Goal: Download file/media

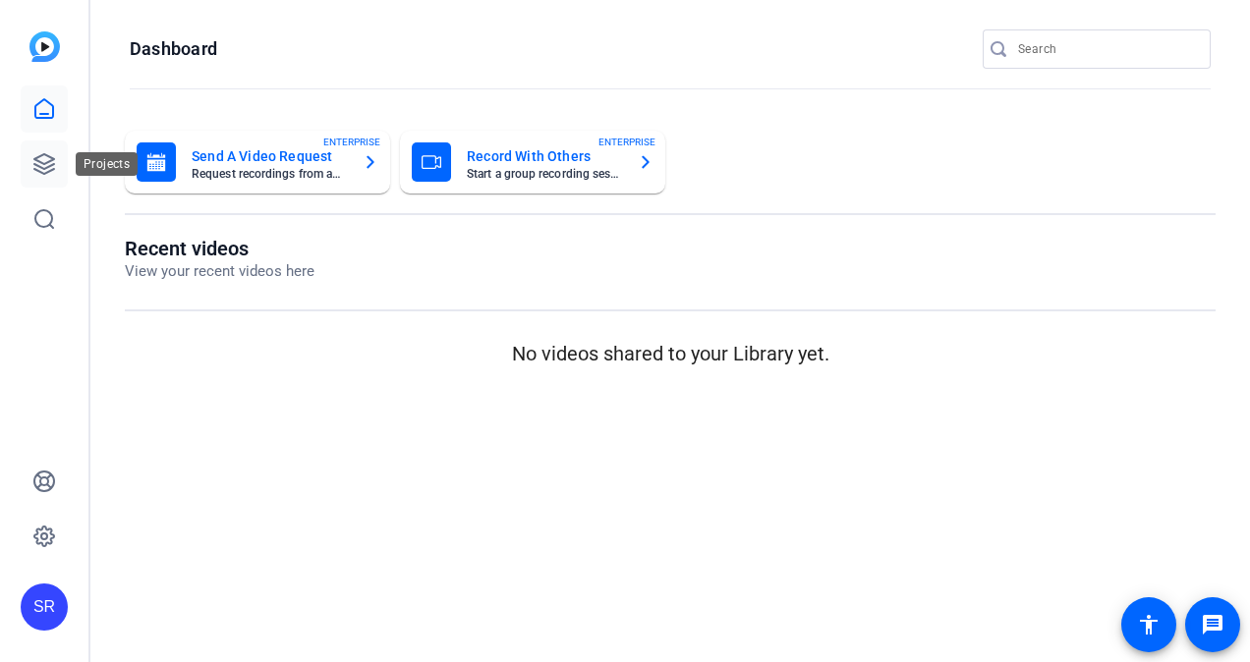
click at [42, 164] on icon at bounding box center [44, 164] width 24 height 24
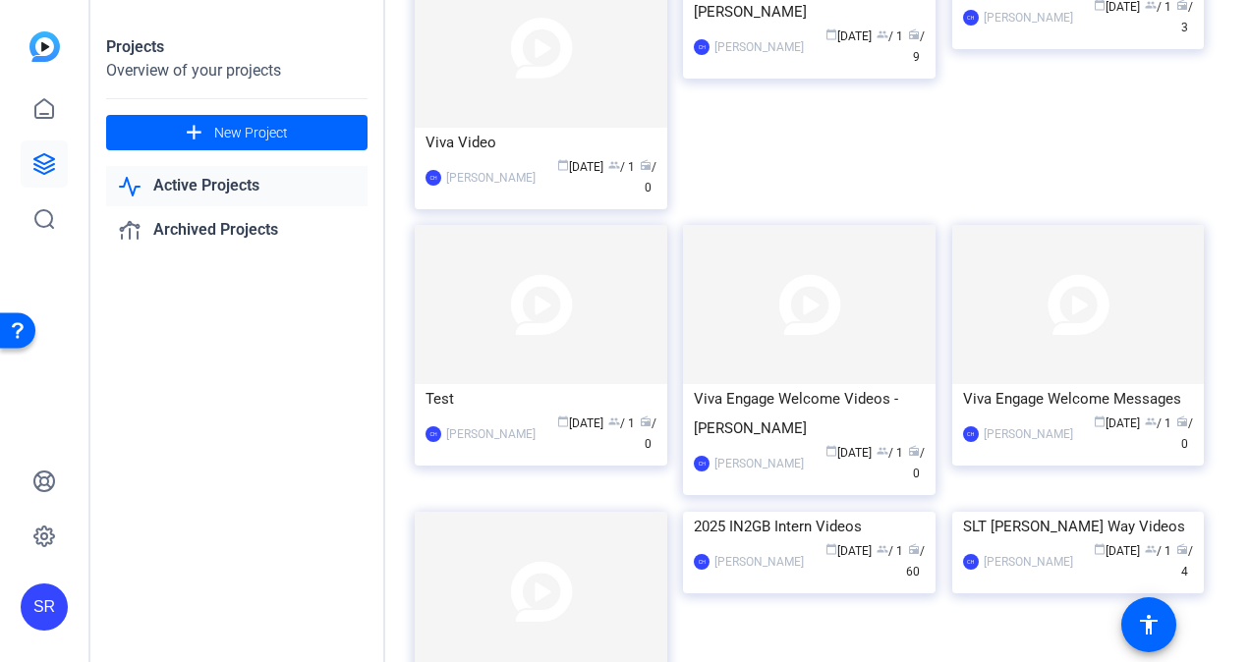
scroll to position [3046, 0]
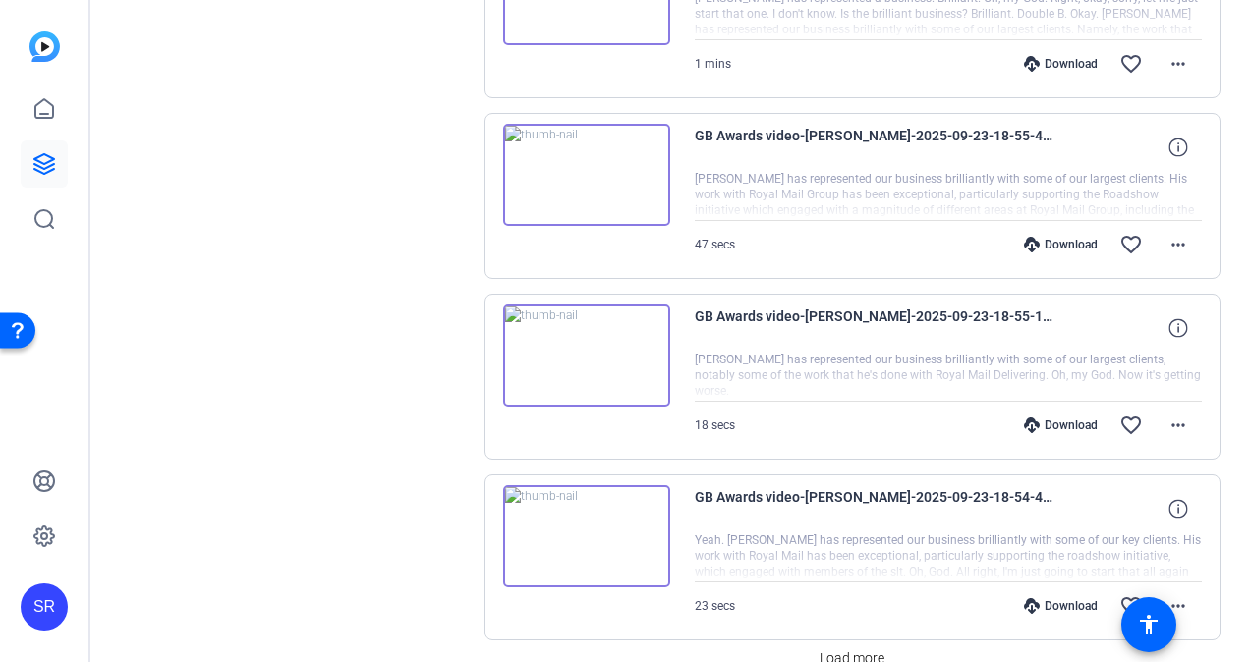
scroll to position [1501, 0]
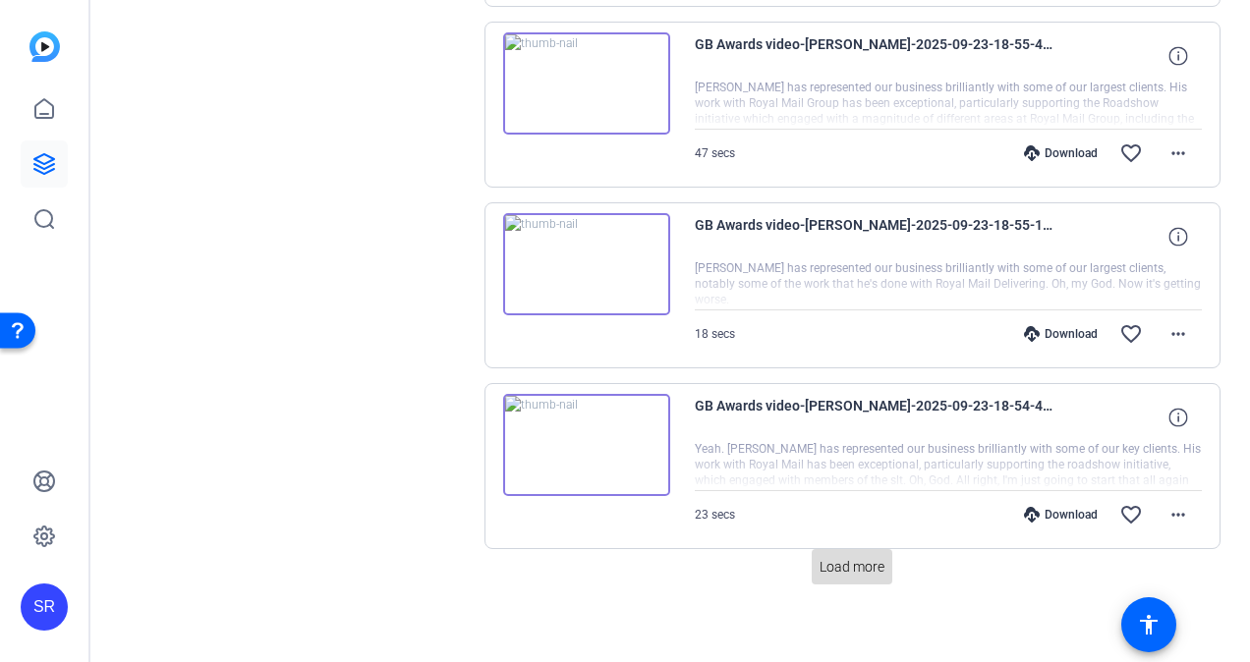
click at [841, 557] on span "Load more" at bounding box center [852, 567] width 65 height 21
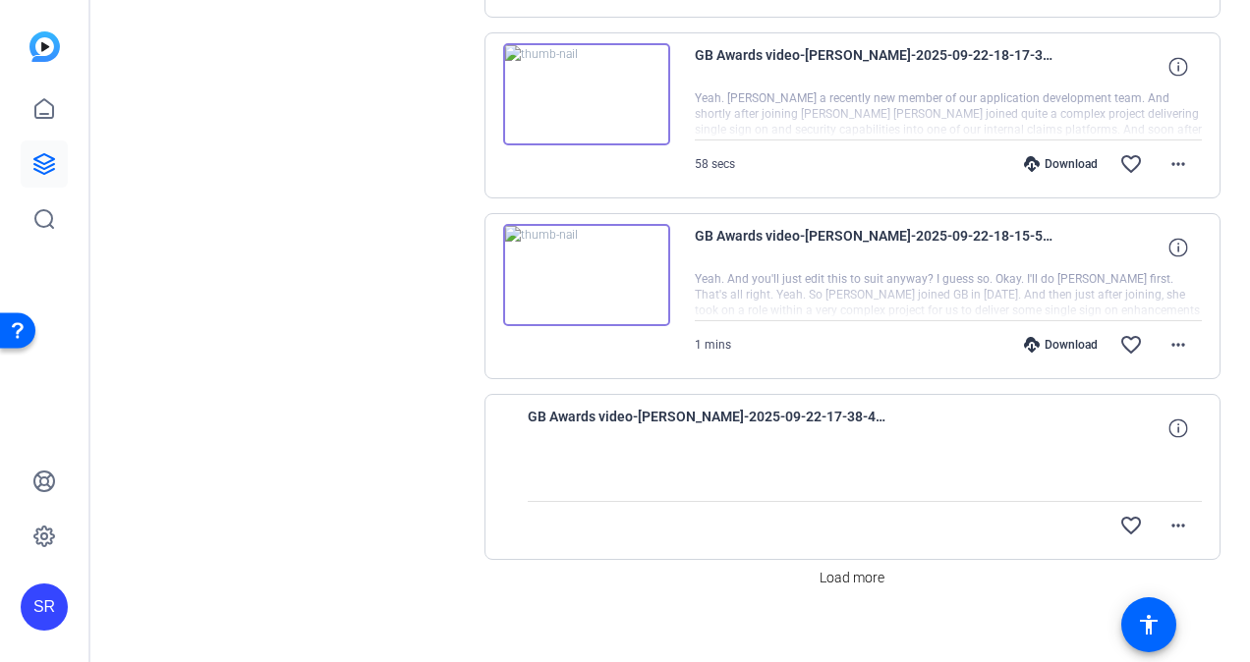
scroll to position [3300, 0]
click at [840, 567] on span "Load more" at bounding box center [852, 577] width 65 height 21
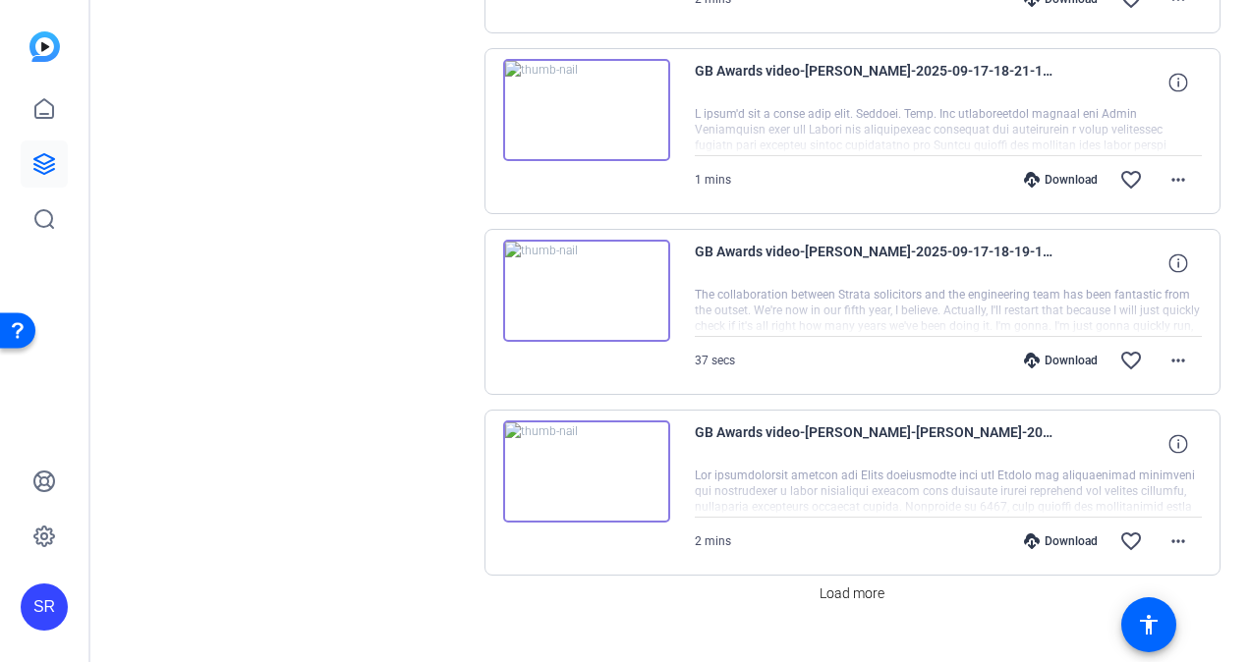
scroll to position [5098, 0]
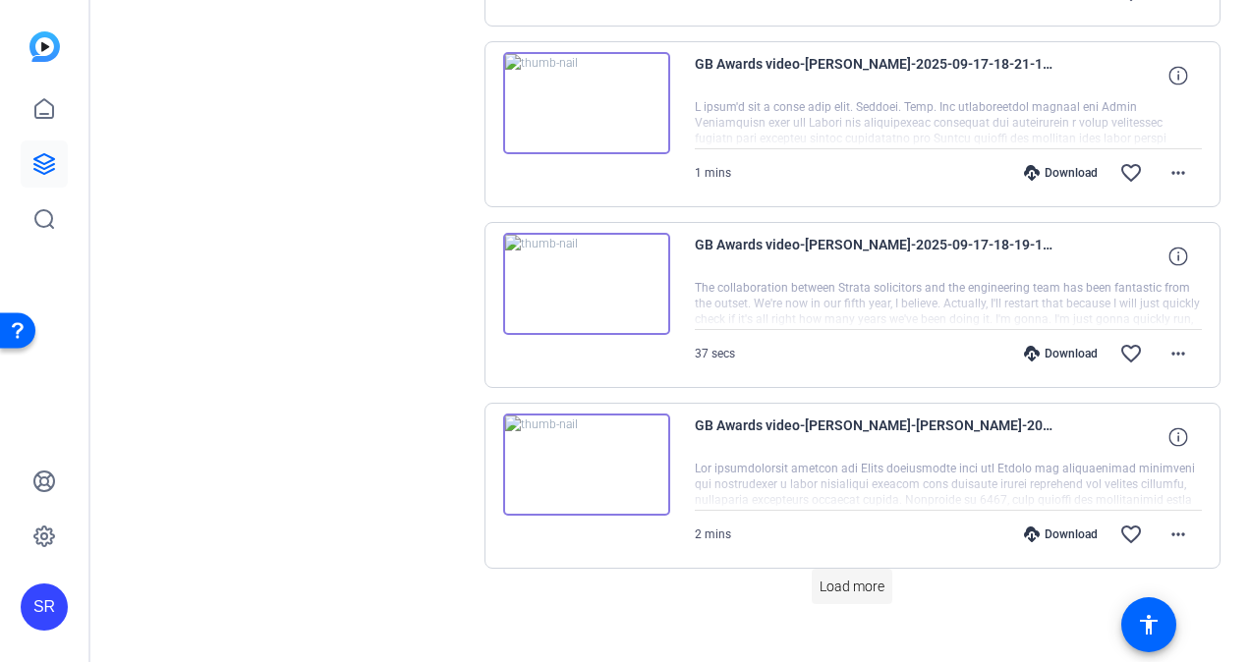
click at [828, 577] on span "Load more" at bounding box center [852, 587] width 65 height 21
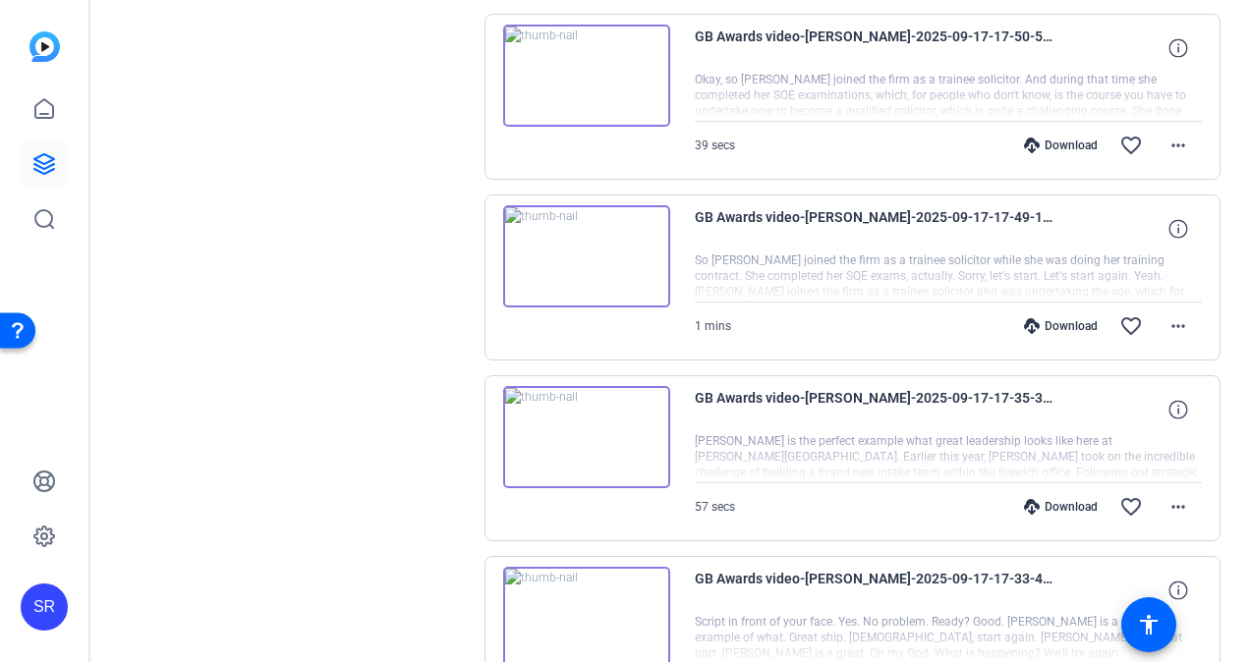
scroll to position [6896, 0]
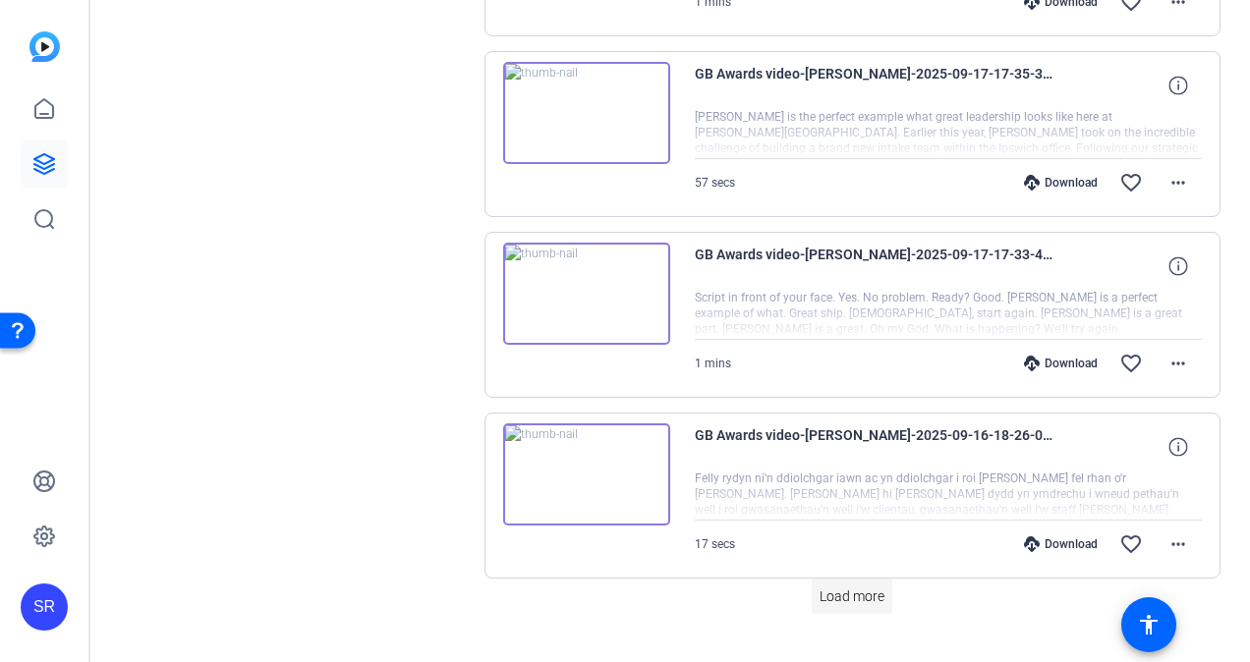
click at [843, 587] on span "Load more" at bounding box center [852, 597] width 65 height 21
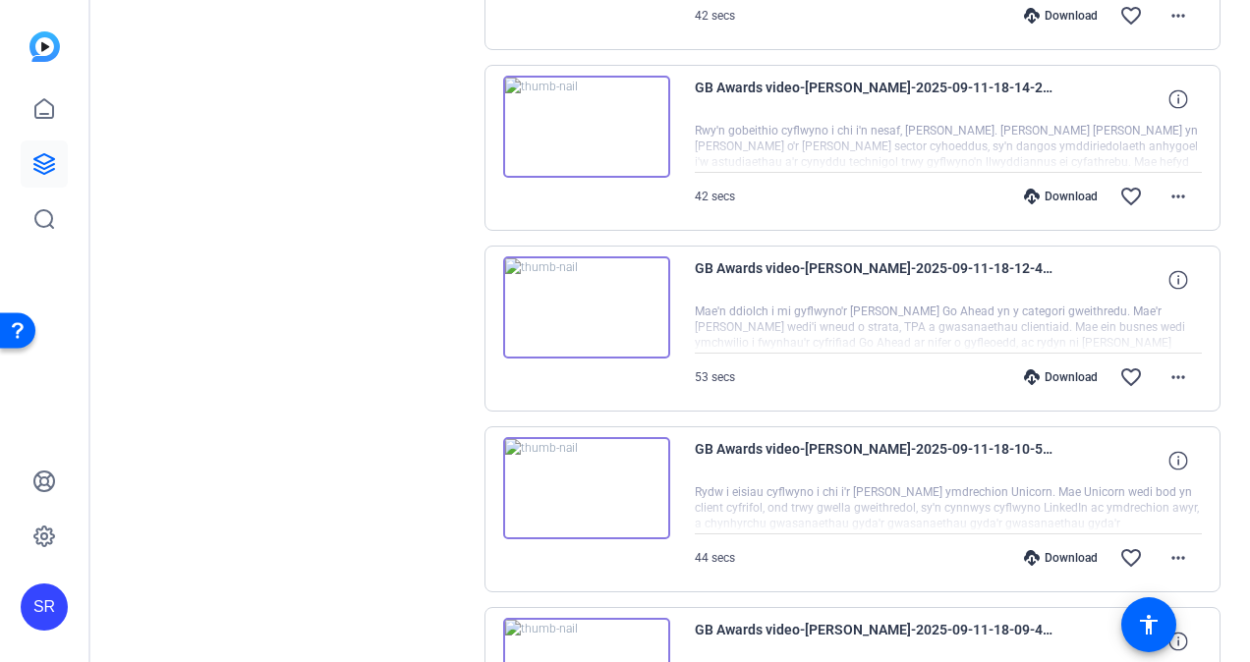
scroll to position [7977, 0]
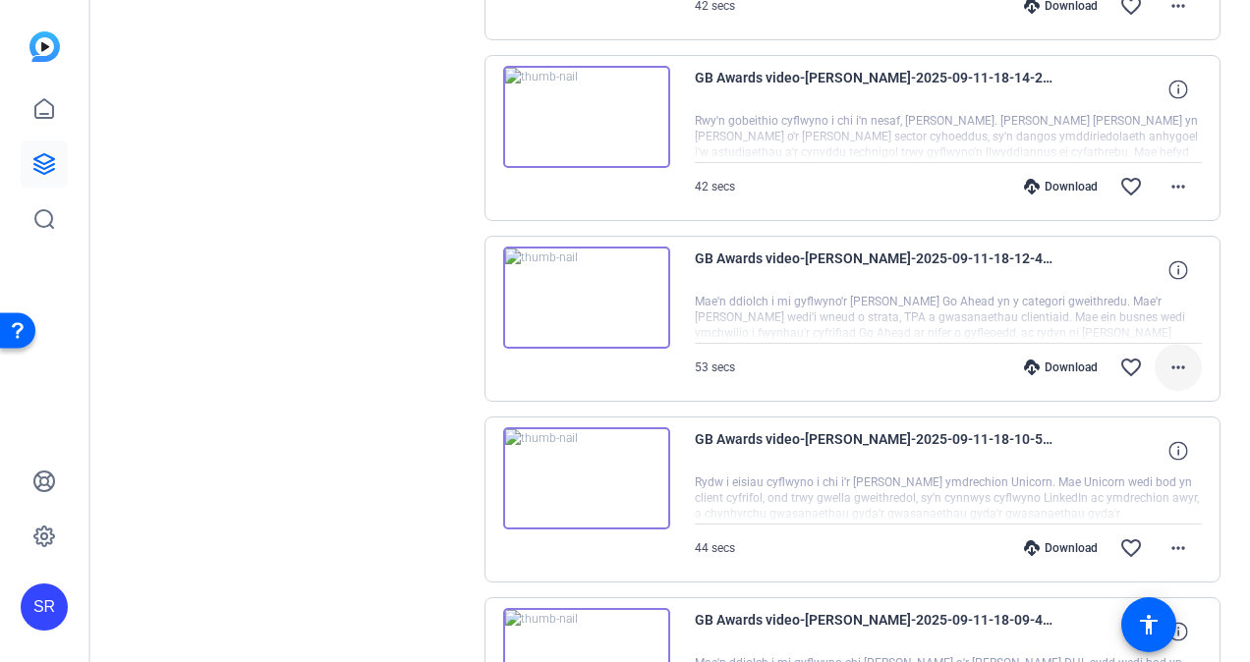
click at [1166, 356] on mat-icon "more_horiz" at bounding box center [1178, 368] width 24 height 24
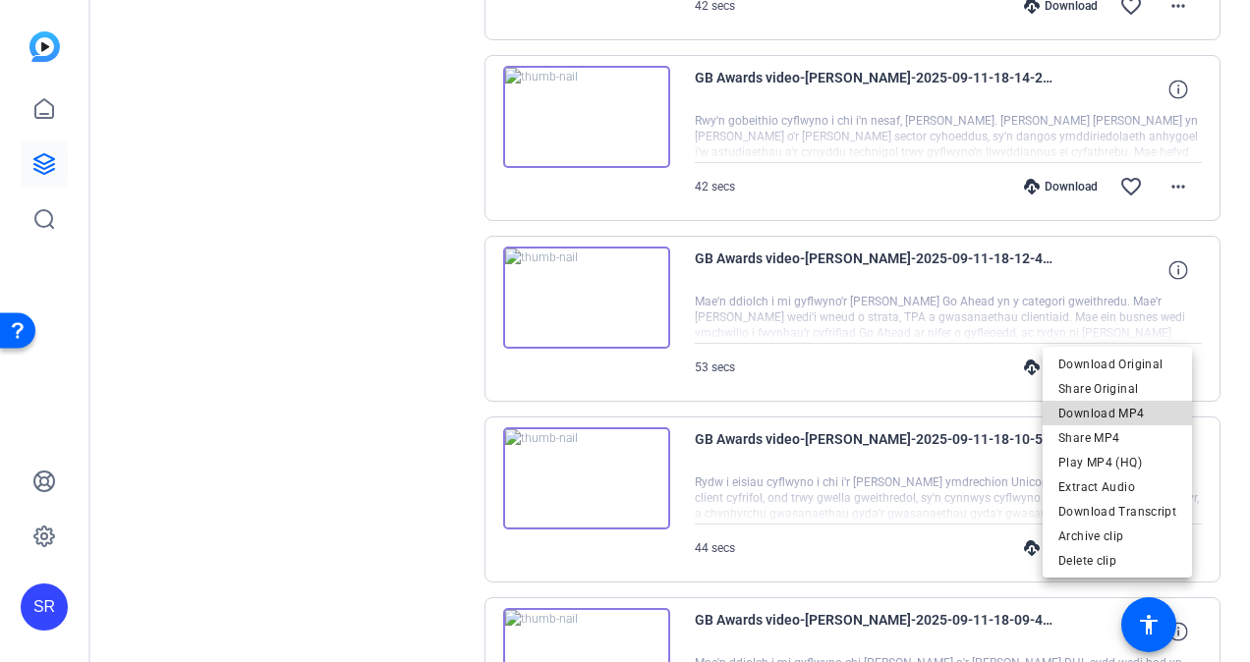
click at [1132, 417] on span "Download MP4" at bounding box center [1117, 414] width 118 height 24
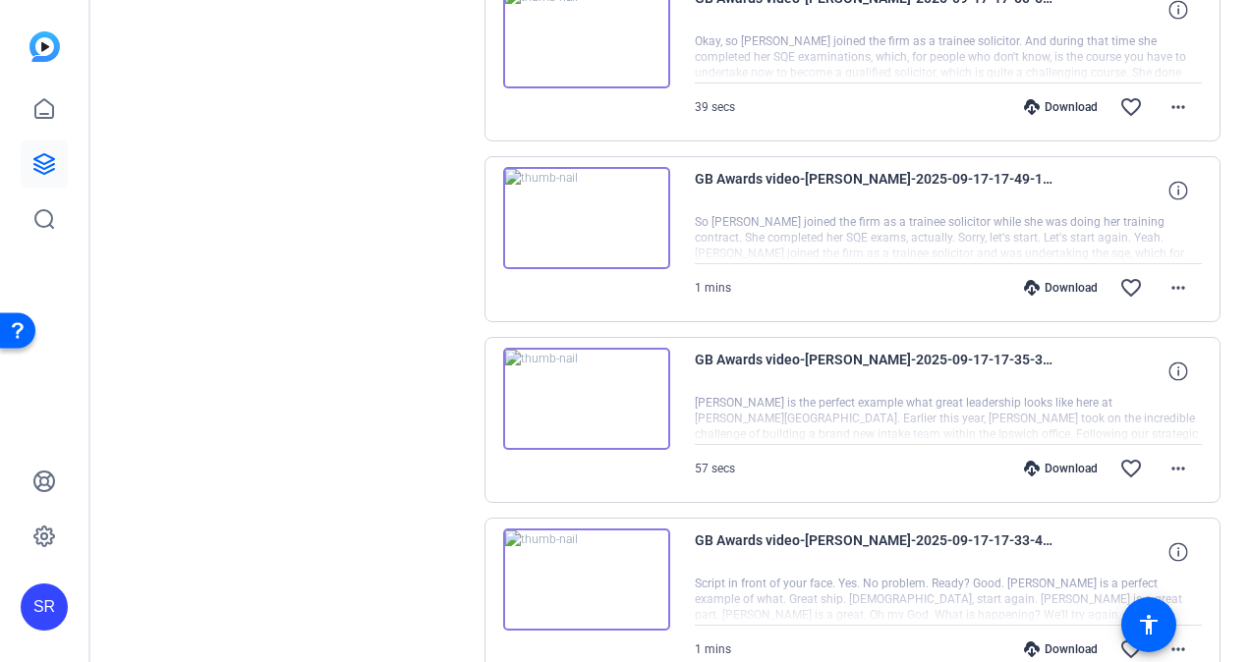
scroll to position [6405, 0]
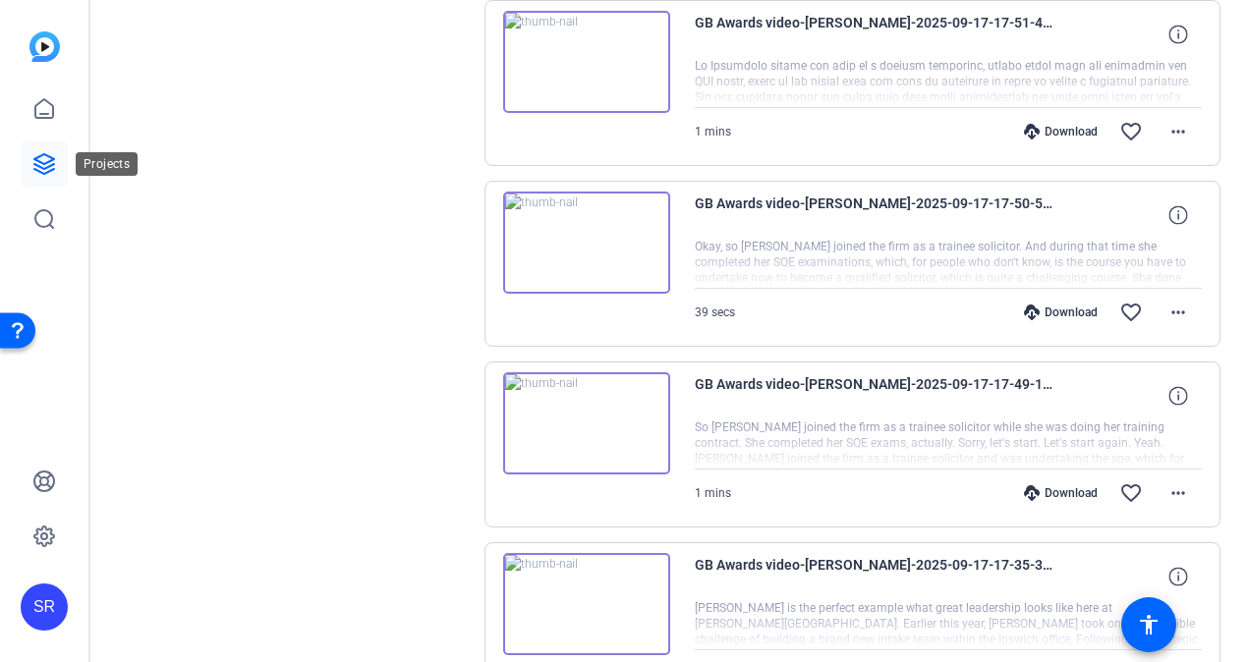
click at [40, 157] on icon at bounding box center [44, 164] width 24 height 24
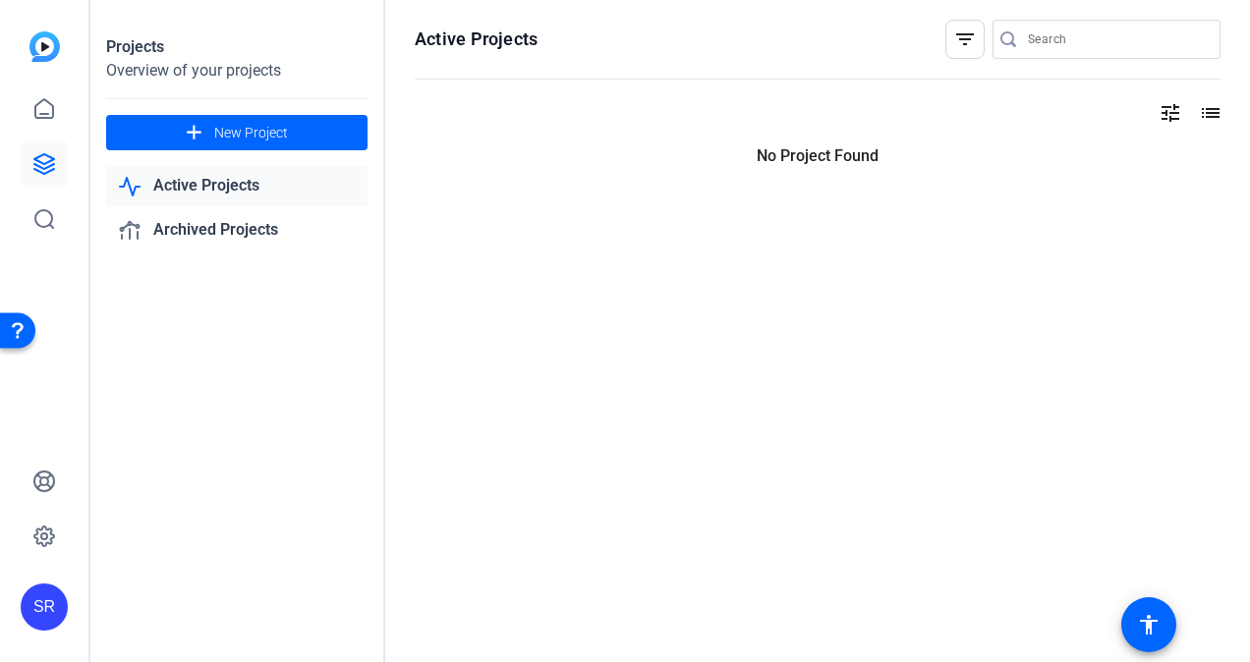
scroll to position [0, 0]
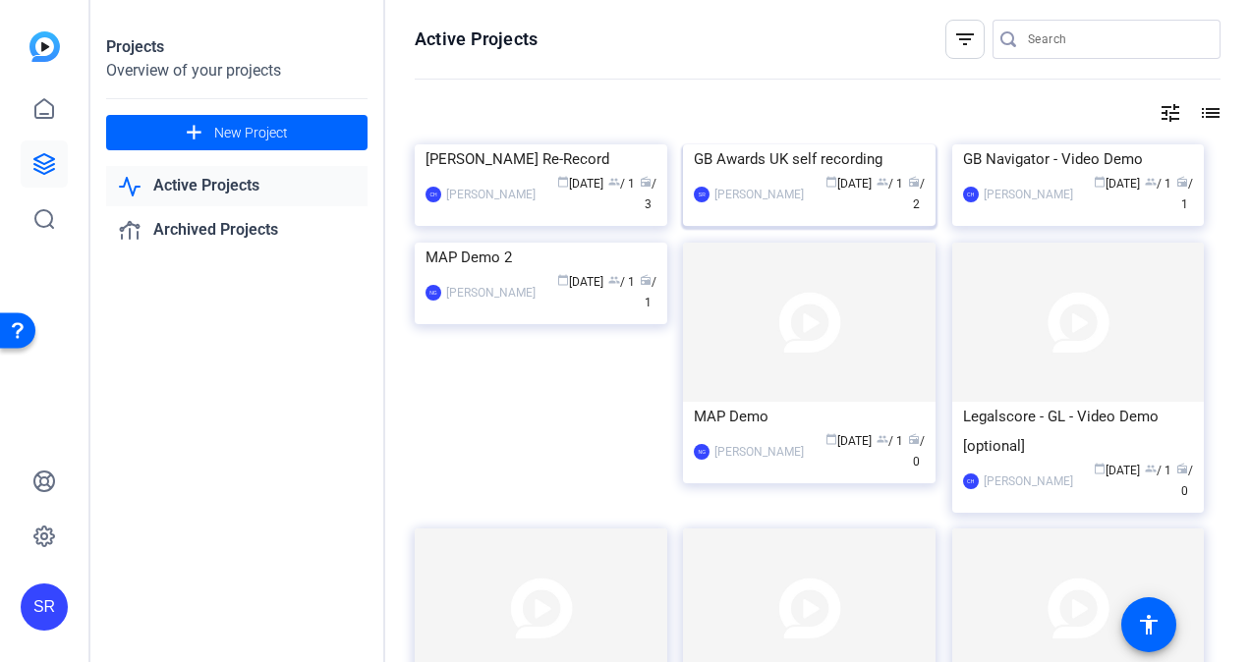
click at [741, 204] on div "[PERSON_NAME]" at bounding box center [758, 195] width 89 height 20
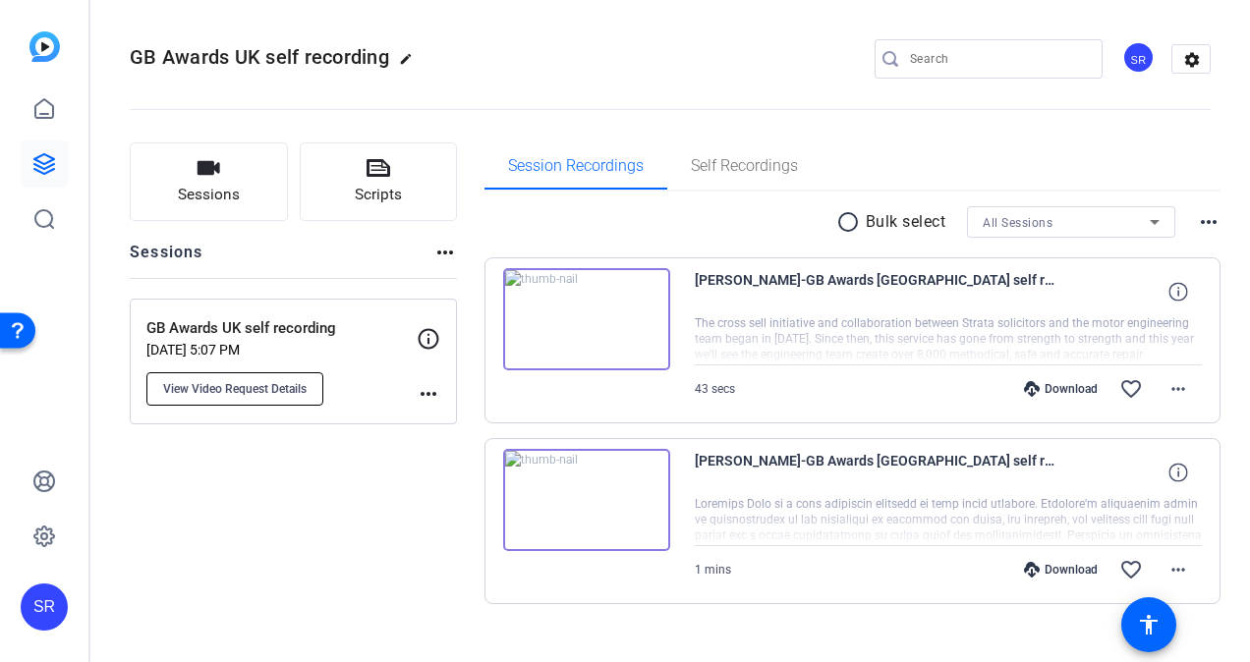
click at [281, 386] on span "View Video Request Details" at bounding box center [234, 389] width 143 height 16
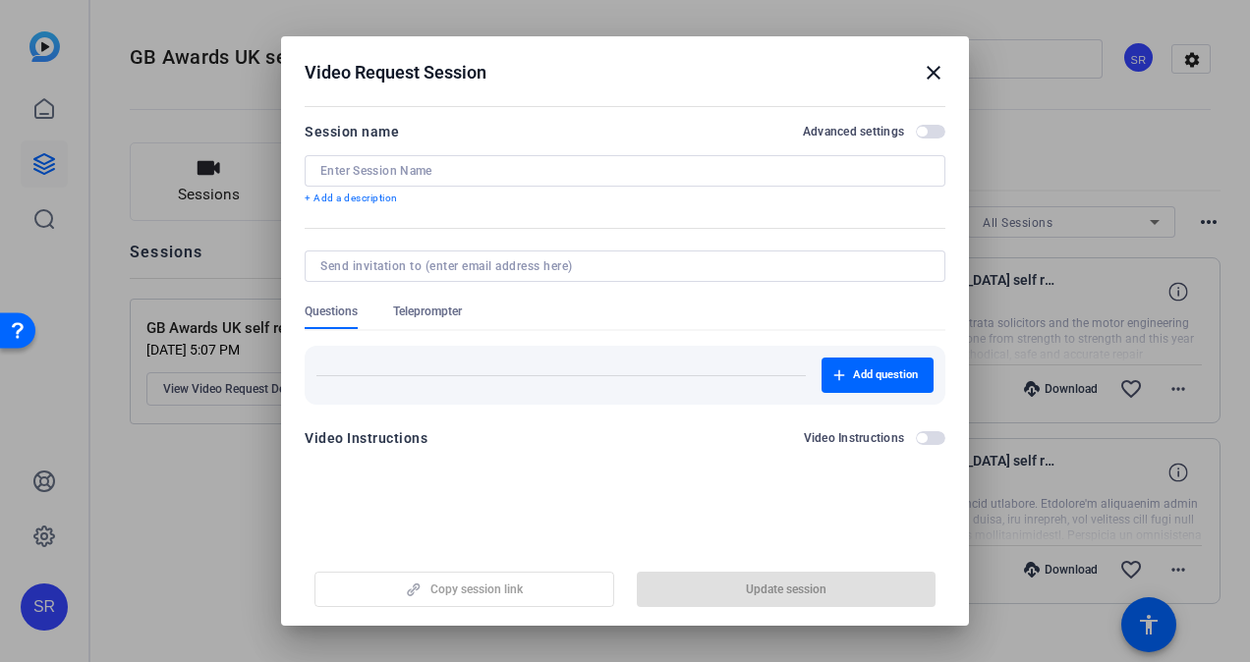
type input "GB Awards UK self recording"
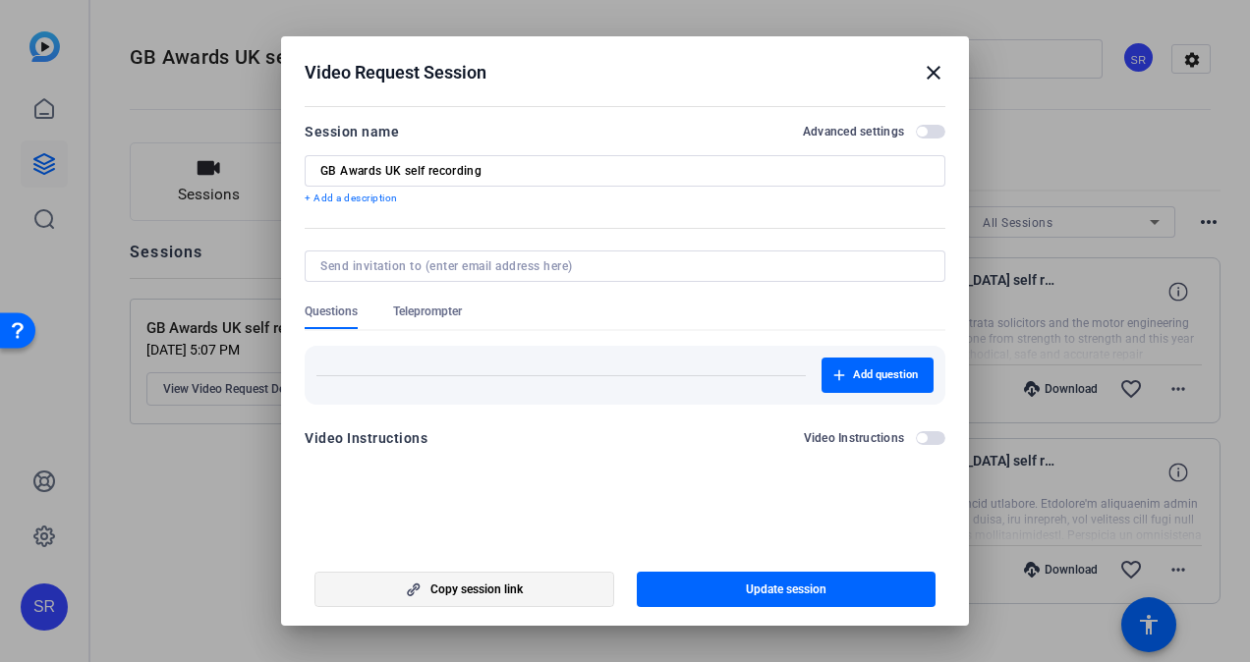
click at [540, 586] on span "button" at bounding box center [464, 589] width 298 height 47
click at [1002, 638] on div at bounding box center [625, 331] width 1250 height 662
drag, startPoint x: 926, startPoint y: 81, endPoint x: 860, endPoint y: 43, distance: 75.7
click at [925, 82] on mat-icon "close" at bounding box center [934, 73] width 24 height 24
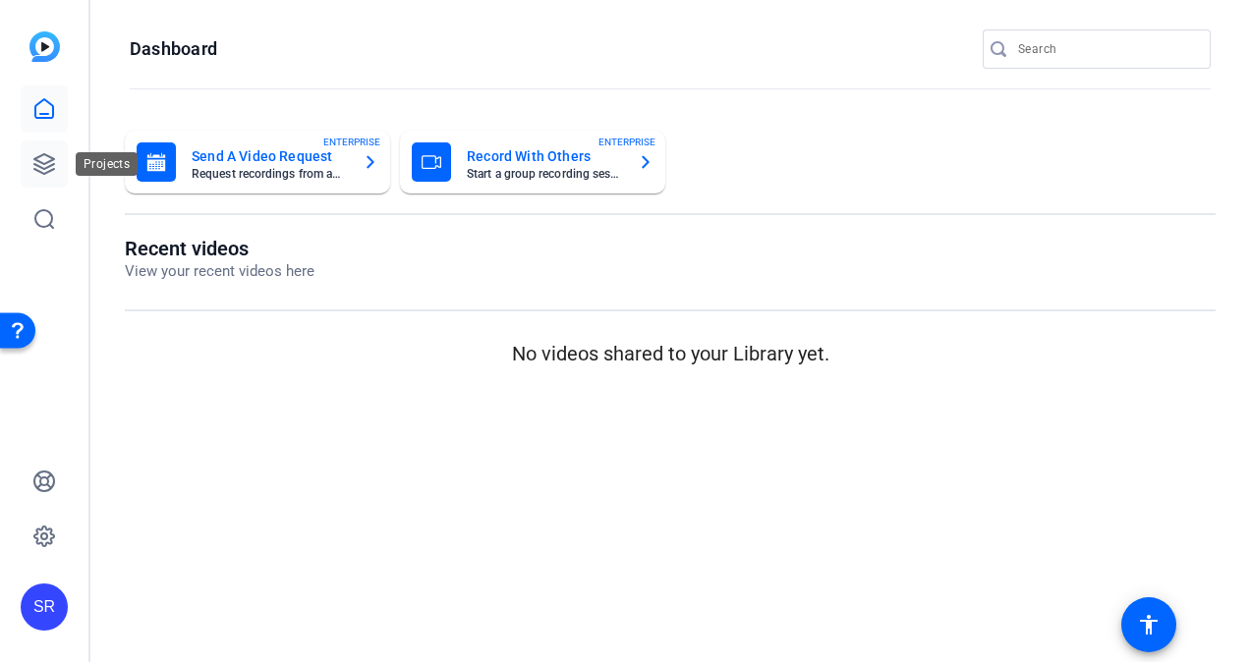
click at [47, 167] on icon at bounding box center [44, 164] width 20 height 20
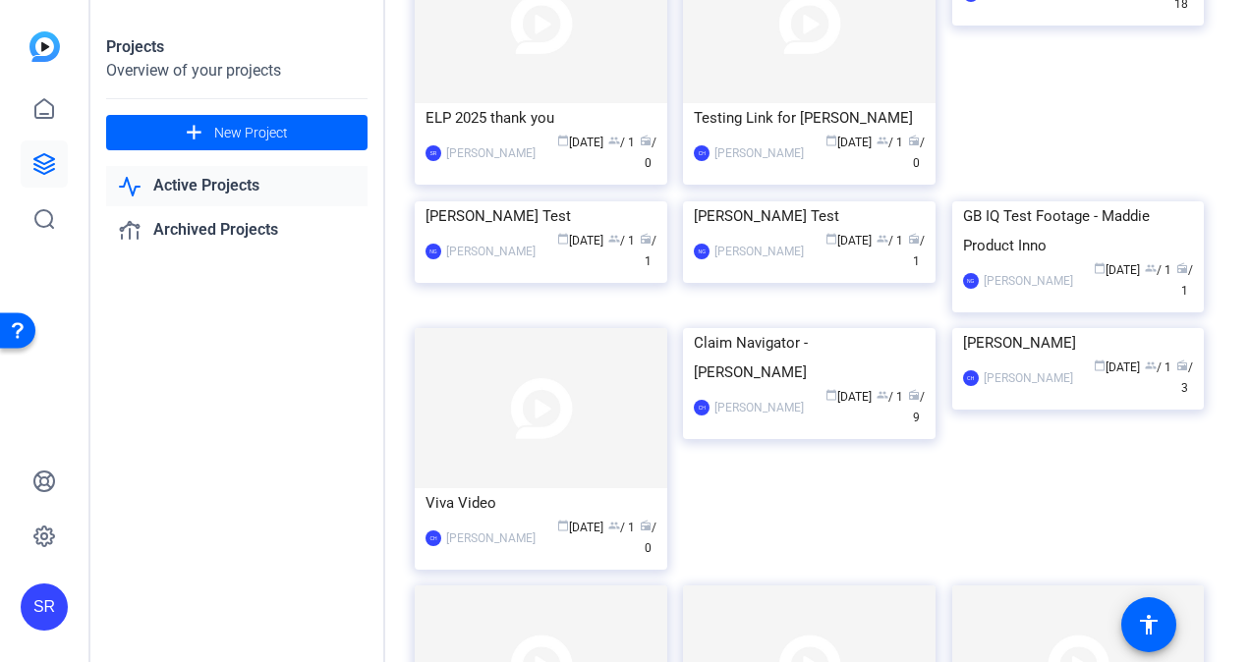
scroll to position [2785, 0]
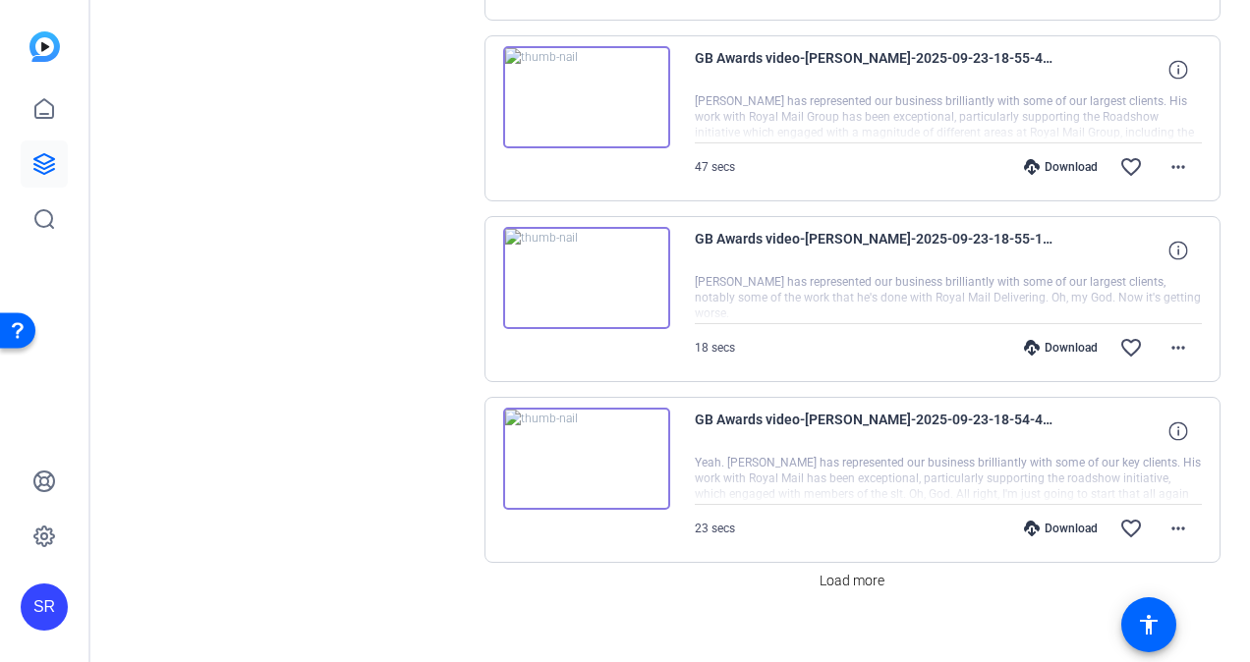
scroll to position [1501, 0]
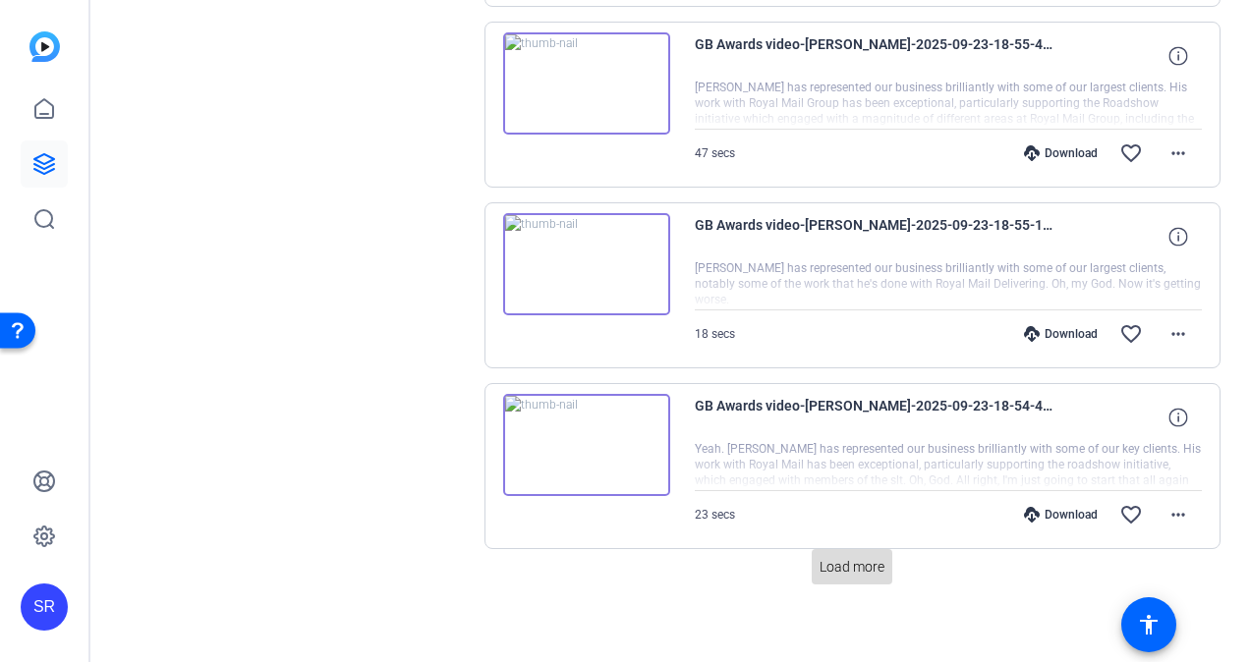
click at [860, 561] on span "Load more" at bounding box center [852, 567] width 65 height 21
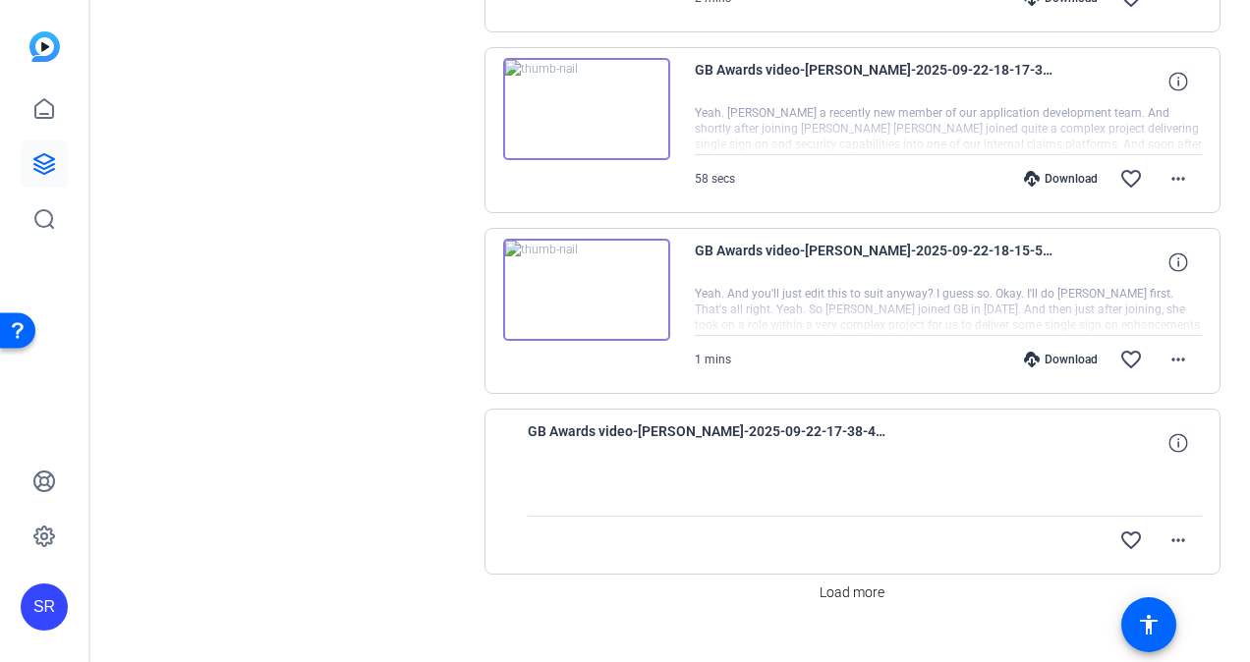
scroll to position [3300, 0]
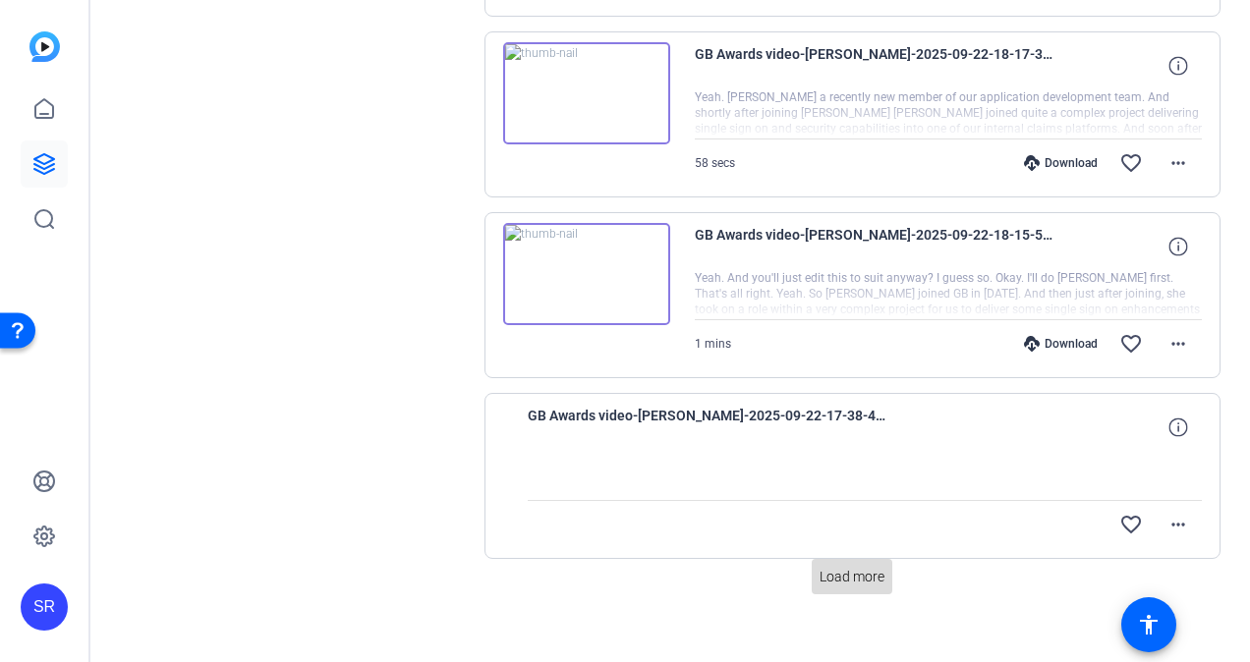
click at [843, 567] on span "Load more" at bounding box center [852, 577] width 65 height 21
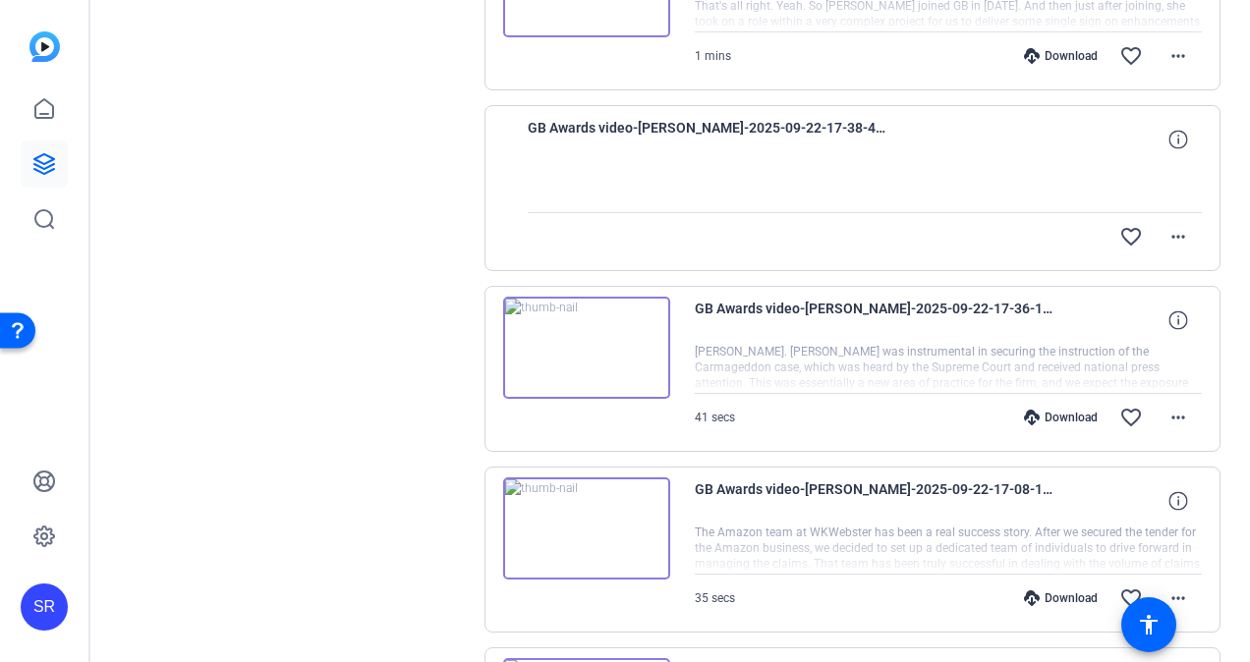
scroll to position [3594, 0]
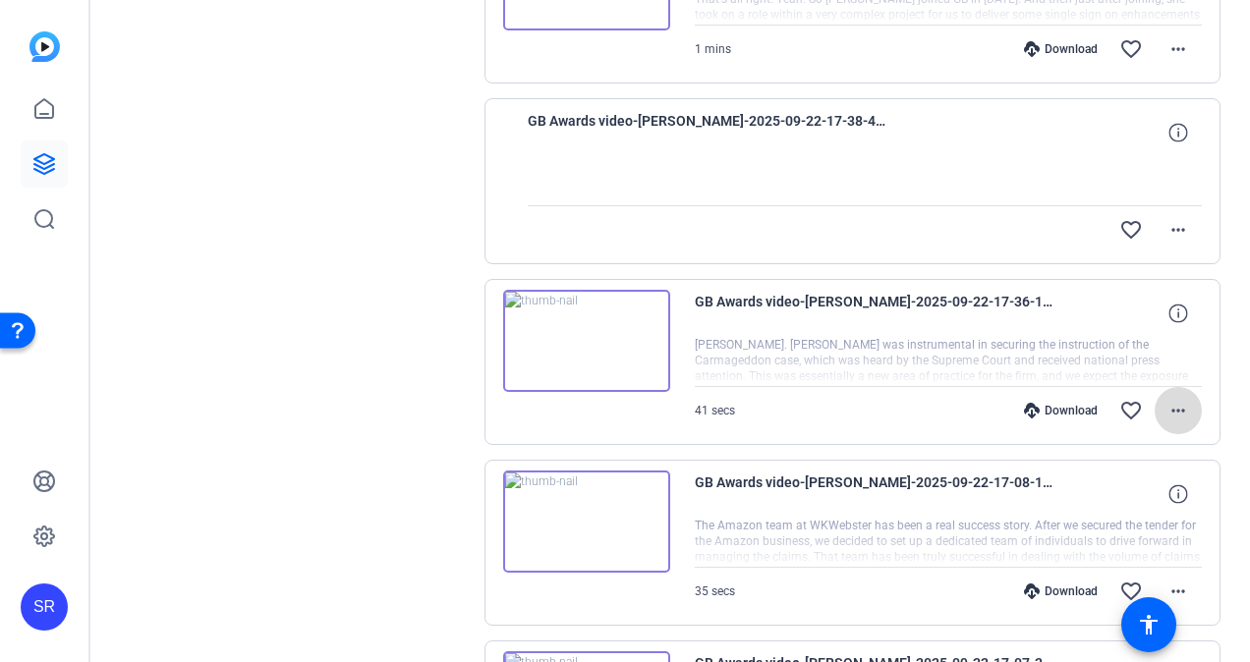
click at [1172, 399] on mat-icon "more_horiz" at bounding box center [1178, 411] width 24 height 24
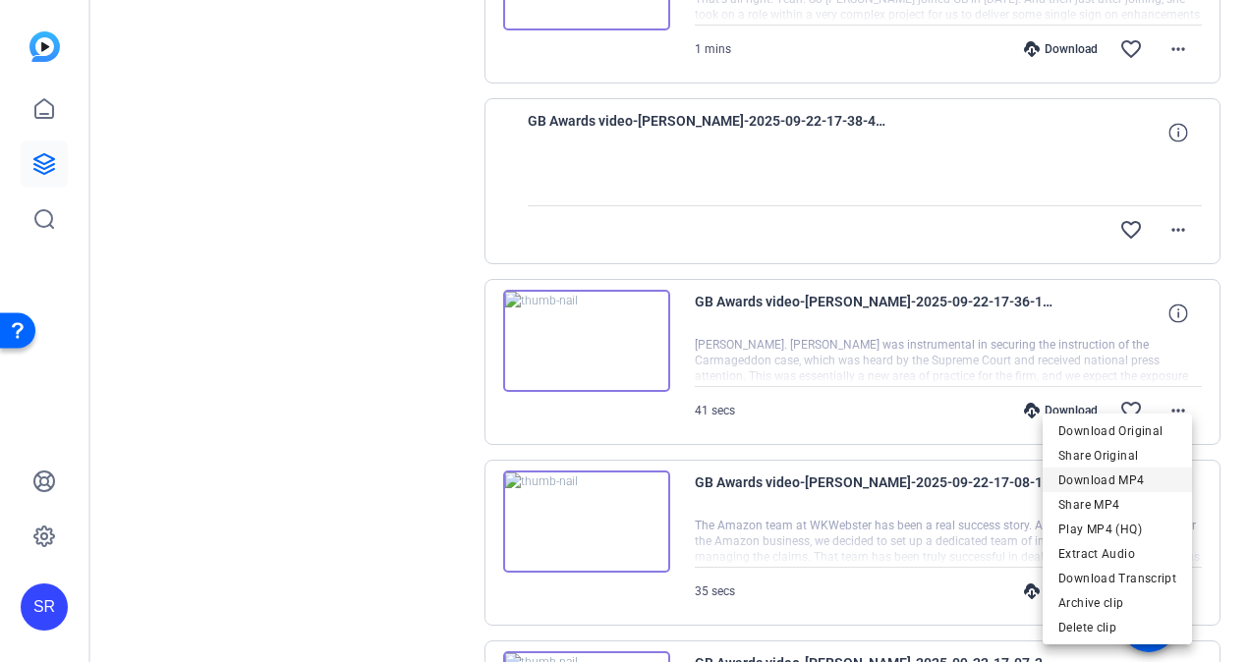
click at [1087, 477] on span "Download MP4" at bounding box center [1117, 481] width 118 height 24
